Goal: Task Accomplishment & Management: Complete application form

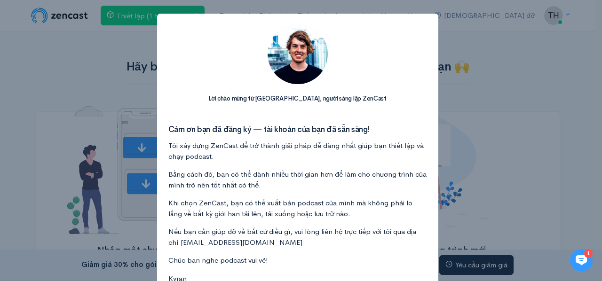
click at [465, 87] on div "Lời chào mừng từ Kyran, người sáng lập ZenCast Cảm ơn bạn đã đăng ký — tài khoả…" at bounding box center [301, 140] width 602 height 281
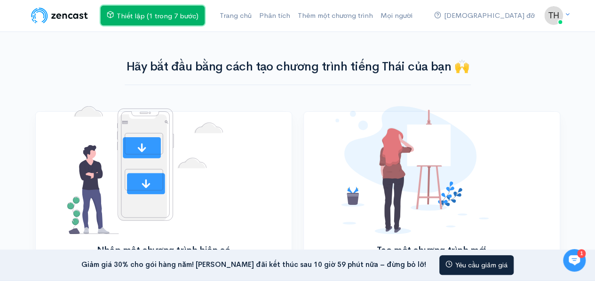
click at [173, 8] on link "Thiết lập (1 trong 7 bước)" at bounding box center [153, 16] width 104 height 20
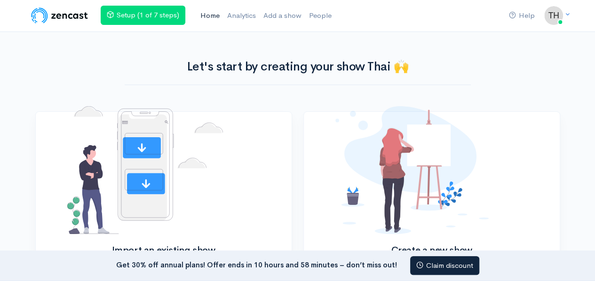
click at [216, 17] on link "Home" at bounding box center [210, 16] width 27 height 20
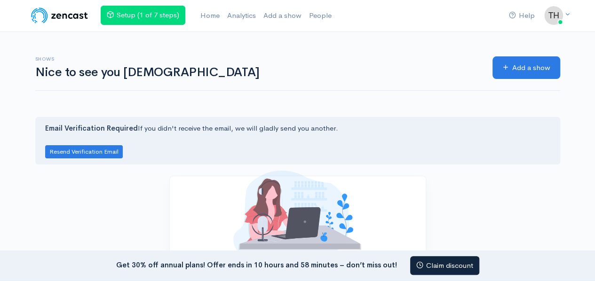
click at [59, 18] on img at bounding box center [60, 15] width 60 height 19
click at [70, 16] on img at bounding box center [60, 15] width 60 height 19
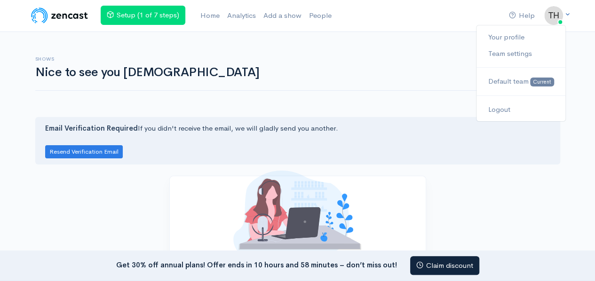
click at [559, 16] on img at bounding box center [553, 15] width 19 height 19
click at [566, 16] on icon at bounding box center [568, 14] width 6 height 6
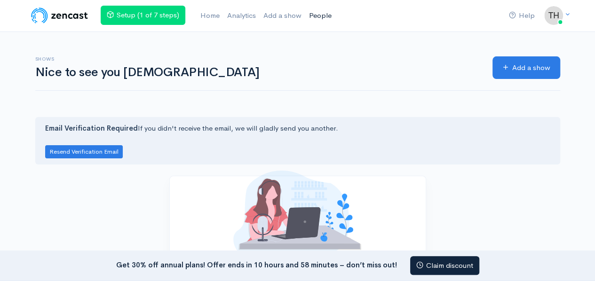
click at [312, 25] on link "People" at bounding box center [320, 16] width 30 height 20
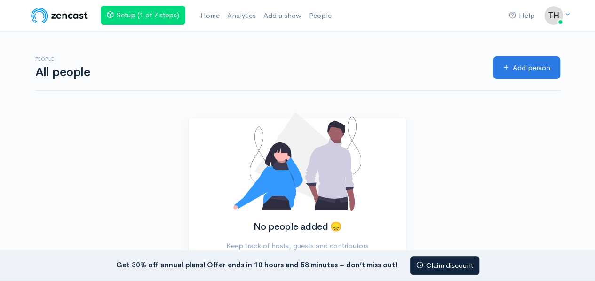
click at [402, 75] on h1 "All people" at bounding box center [258, 73] width 447 height 14
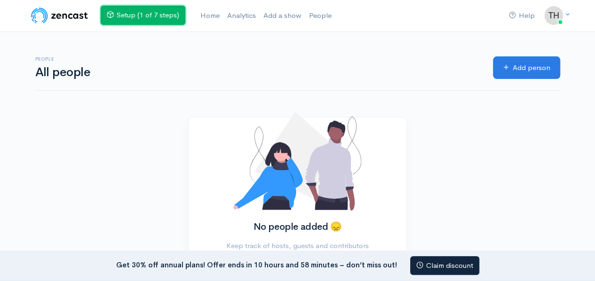
click at [156, 17] on link "Setup (1 of 7 steps)" at bounding box center [143, 15] width 85 height 19
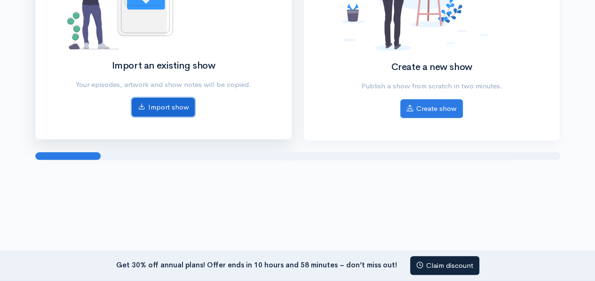
click at [163, 107] on link "Import show" at bounding box center [163, 107] width 63 height 19
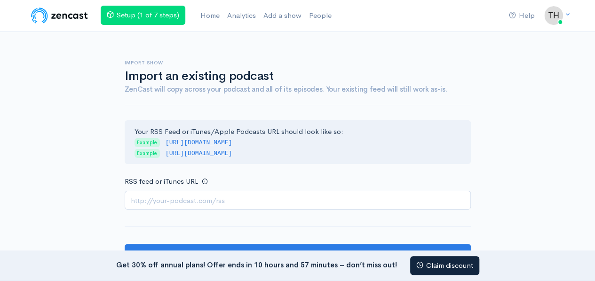
click at [201, 199] on input "RSS feed or iTunes URL" at bounding box center [298, 200] width 346 height 19
click at [51, 16] on img at bounding box center [60, 15] width 60 height 19
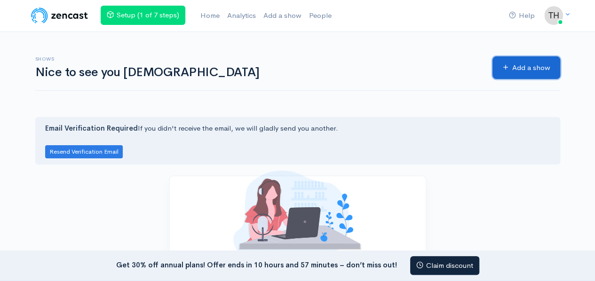
click at [526, 65] on link "Add a show" at bounding box center [527, 67] width 68 height 23
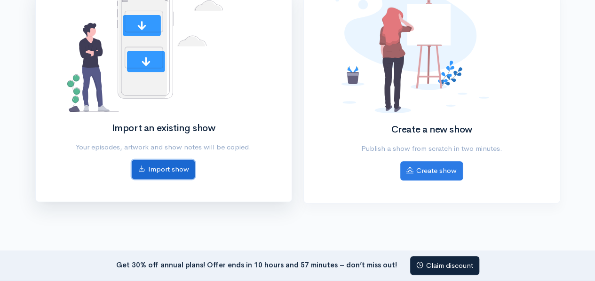
click at [175, 166] on link "Import show" at bounding box center [163, 169] width 63 height 19
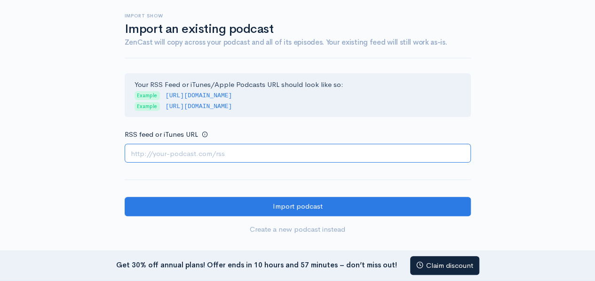
click at [213, 148] on input "RSS feed or iTunes URL" at bounding box center [298, 153] width 346 height 19
paste input "https://youtu.be/jKla0kE1FAM?si=jX3xDdY3Z1SIAE7G"
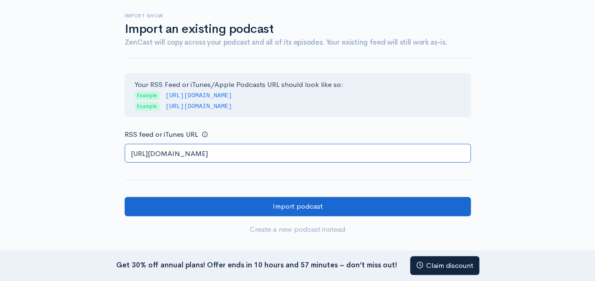
type input "https://youtu.be/jKla0kE1FAM?si=jX3xDdY3Z1SIAE7G"
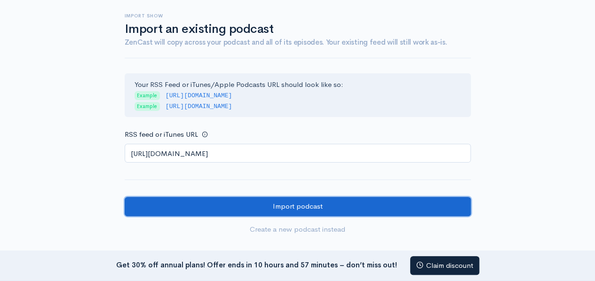
click at [247, 206] on input "Import podcast" at bounding box center [298, 206] width 346 height 19
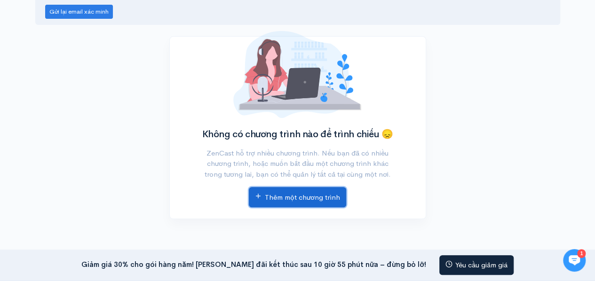
click at [279, 196] on font "Thêm một chương trình" at bounding box center [302, 197] width 75 height 9
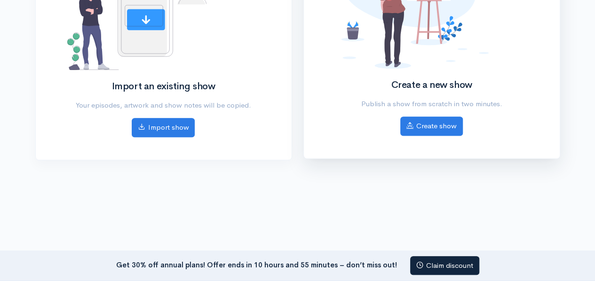
scroll to position [90, 0]
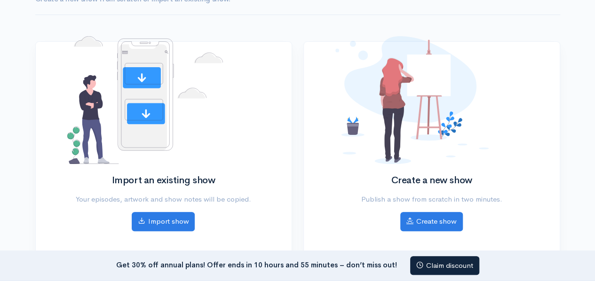
drag, startPoint x: 353, startPoint y: 120, endPoint x: 320, endPoint y: 24, distance: 102.1
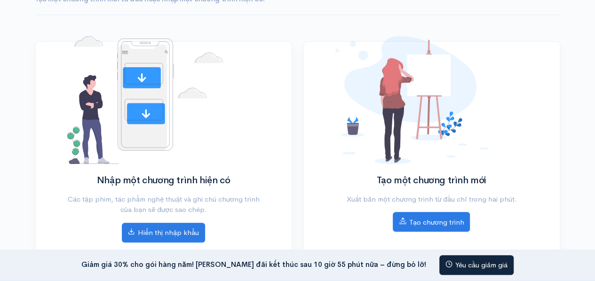
click at [279, 27] on div "Chương trình mới Thêm chương trình mới Tạo một chương trình mới từ đầu hoặc nhậ…" at bounding box center [298, 112] width 536 height 307
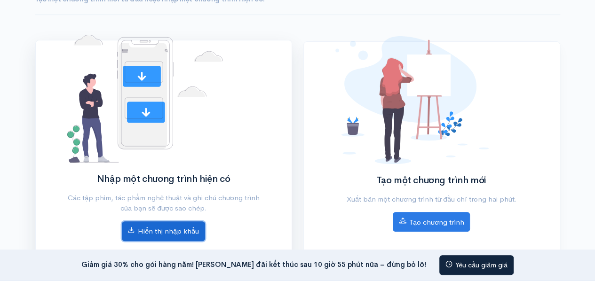
click at [186, 227] on font "Hiển thị nhập khẩu" at bounding box center [168, 231] width 61 height 9
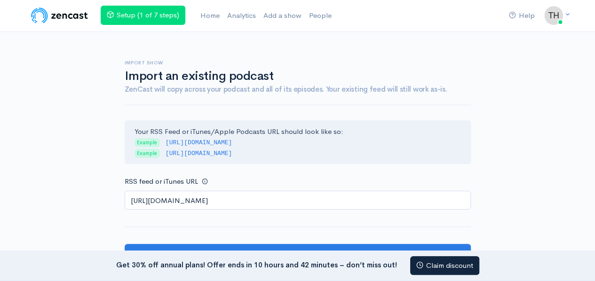
scroll to position [94, 0]
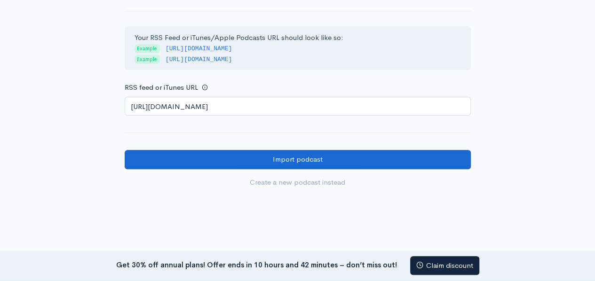
type input "[URL][DOMAIN_NAME]"
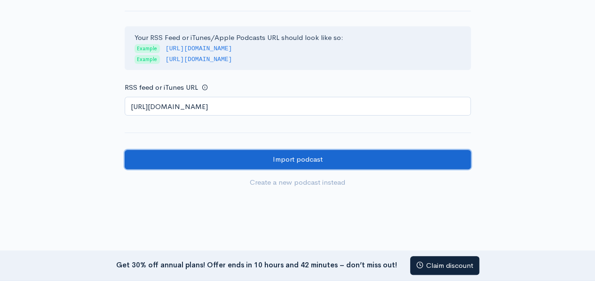
click at [248, 157] on input "Import podcast" at bounding box center [298, 159] width 346 height 19
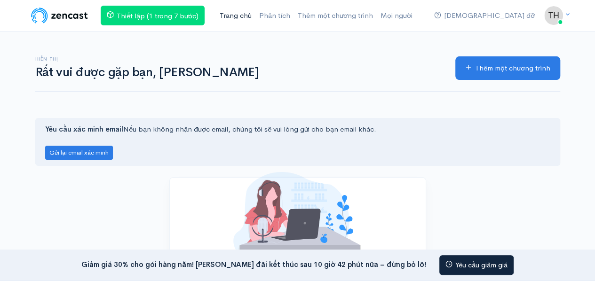
click at [231, 17] on font "Trang chủ" at bounding box center [236, 15] width 32 height 9
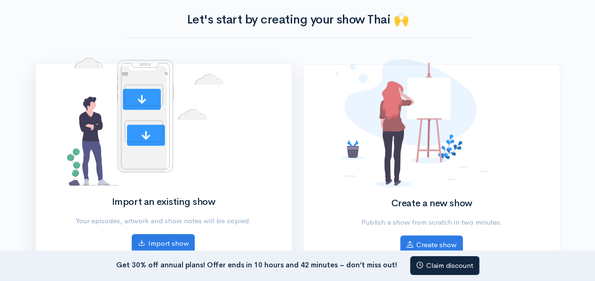
scroll to position [184, 0]
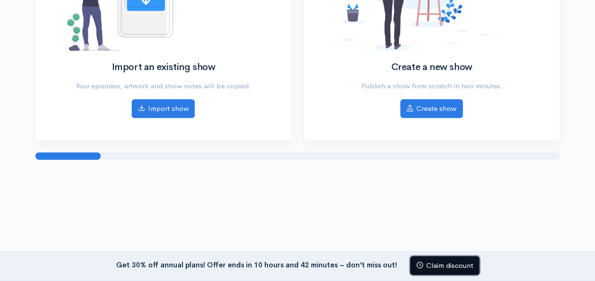
click at [445, 263] on link "Claim discount" at bounding box center [444, 265] width 69 height 19
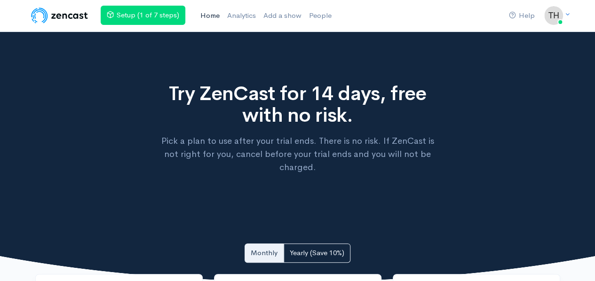
click at [205, 16] on link "Home" at bounding box center [210, 16] width 27 height 20
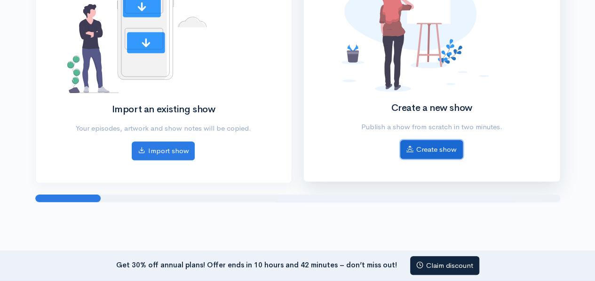
click at [422, 157] on link "Create show" at bounding box center [431, 149] width 63 height 19
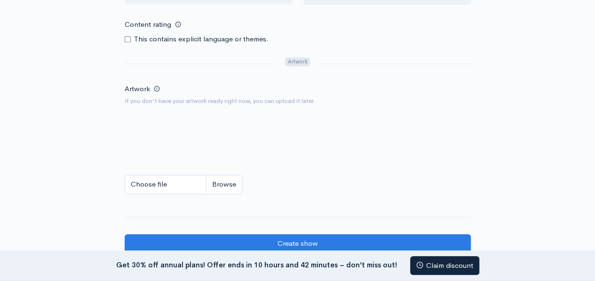
scroll to position [653, 0]
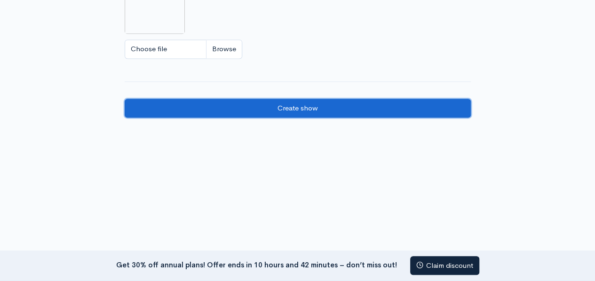
click at [234, 111] on input "Create show" at bounding box center [298, 108] width 346 height 19
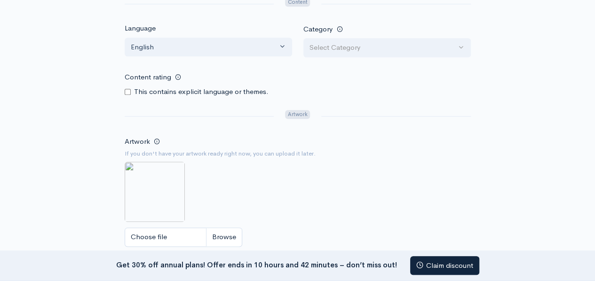
scroll to position [418, 0]
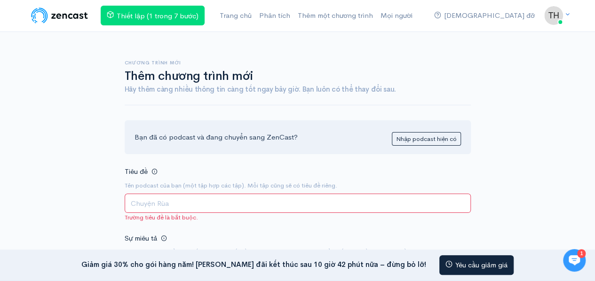
click at [40, 13] on img at bounding box center [60, 15] width 60 height 19
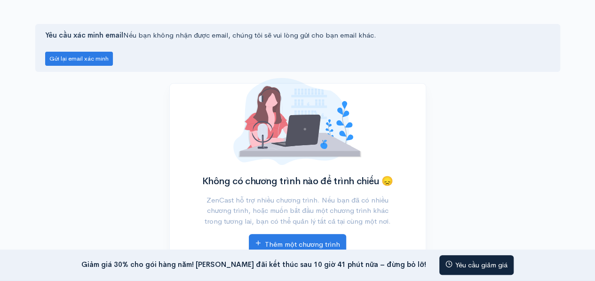
scroll to position [141, 0]
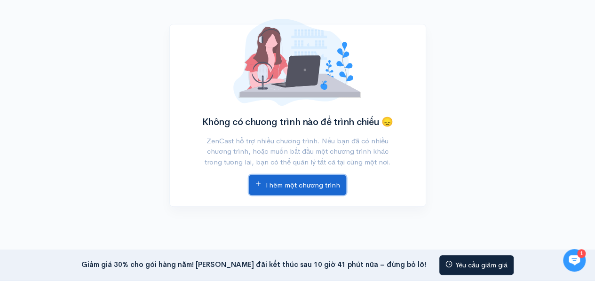
click at [301, 185] on font "Thêm một chương trình" at bounding box center [302, 185] width 75 height 9
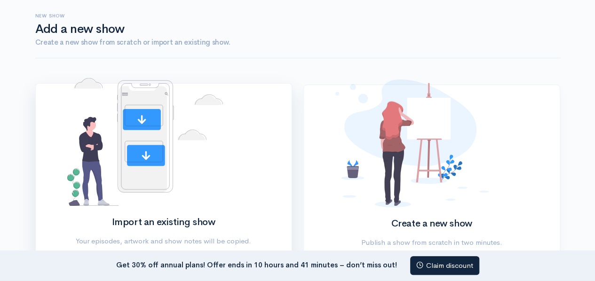
scroll to position [141, 0]
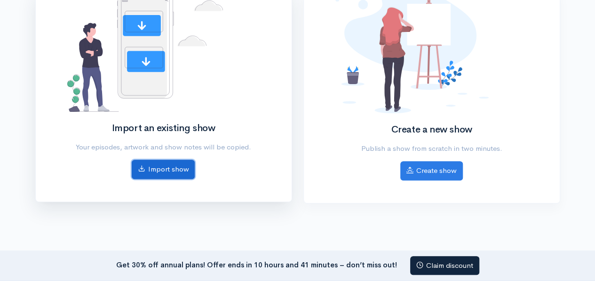
click at [169, 168] on link "Import show" at bounding box center [163, 169] width 63 height 19
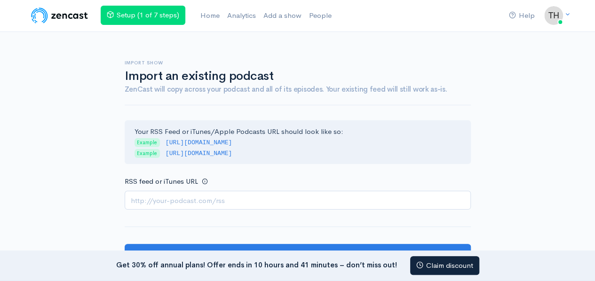
click at [152, 145] on span "Example" at bounding box center [147, 142] width 25 height 9
click at [192, 145] on div "Your RSS Feed or iTunes/Apple Podcasts URL should look like so: Example http://…" at bounding box center [298, 142] width 346 height 44
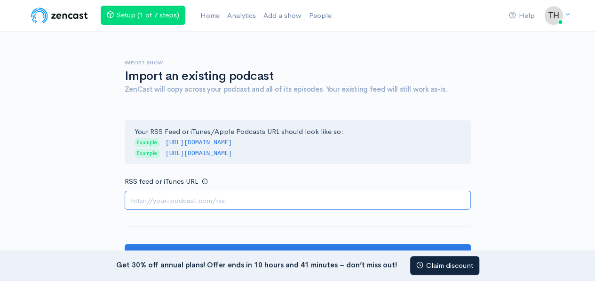
click at [171, 195] on input "RSS feed or iTunes URL" at bounding box center [298, 200] width 346 height 19
paste input "https://youtu.be/jKla0kE1FAM?si=jX3xDdY3Z1SIAE7G"
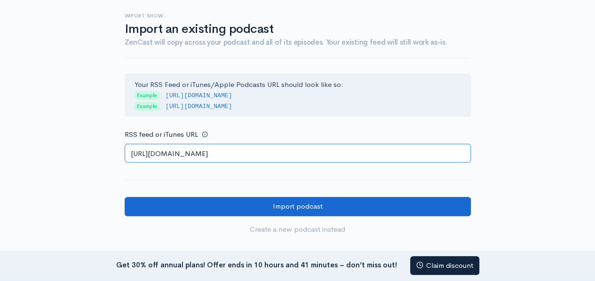
type input "https://youtu.be/jKla0kE1FAM?si=jX3xDdY3Z1SIAE7G"
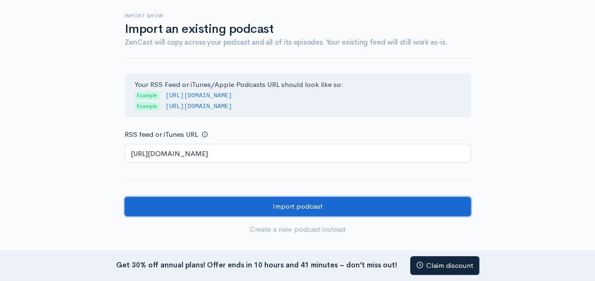
click at [183, 197] on input "Import podcast" at bounding box center [298, 206] width 346 height 19
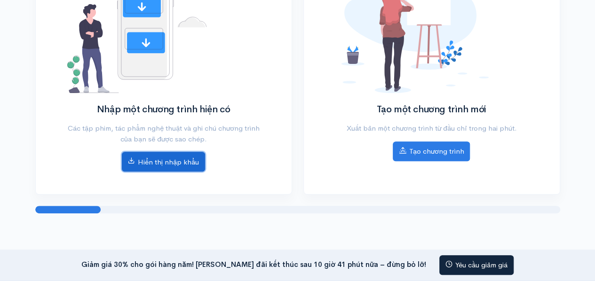
click at [200, 163] on link "Hiển thị nhập khẩu" at bounding box center [163, 162] width 83 height 20
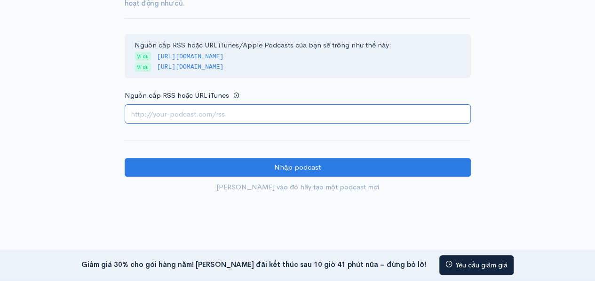
paste input "https://youtu.be/jKla0kE1FAM?si=jX3xDdY3Z1SIAE7G"
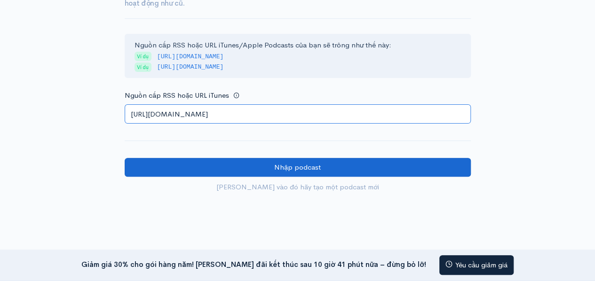
type input "https://youtu.be/jKla0kE1FAM?si=jX3xDdY3Z1SIAE7G"
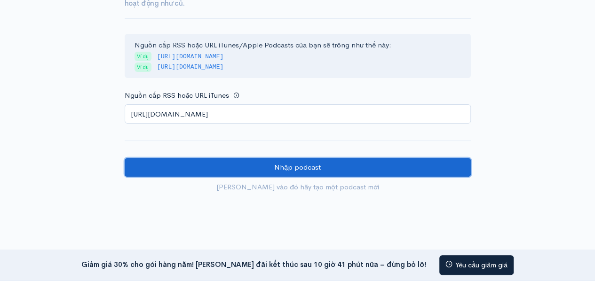
click at [243, 174] on input "Nhập podcast" at bounding box center [298, 167] width 346 height 19
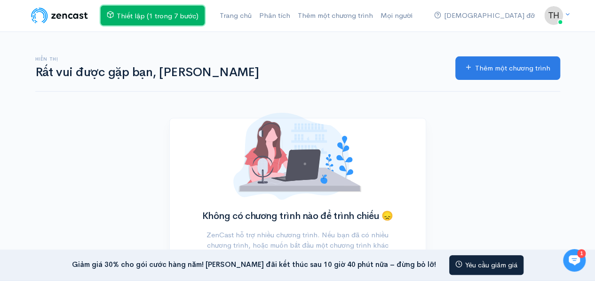
click at [192, 15] on font "Thiết lập (1 trong 7 bước)" at bounding box center [158, 15] width 82 height 9
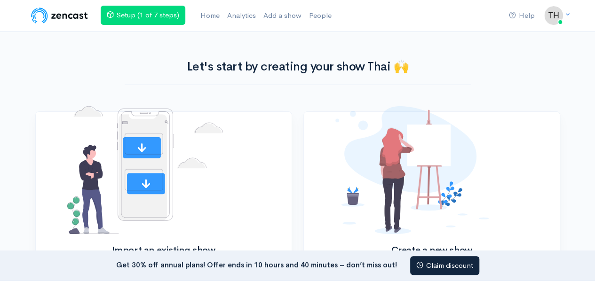
click at [71, 7] on img at bounding box center [60, 15] width 60 height 19
